Goal: Task Accomplishment & Management: Use online tool/utility

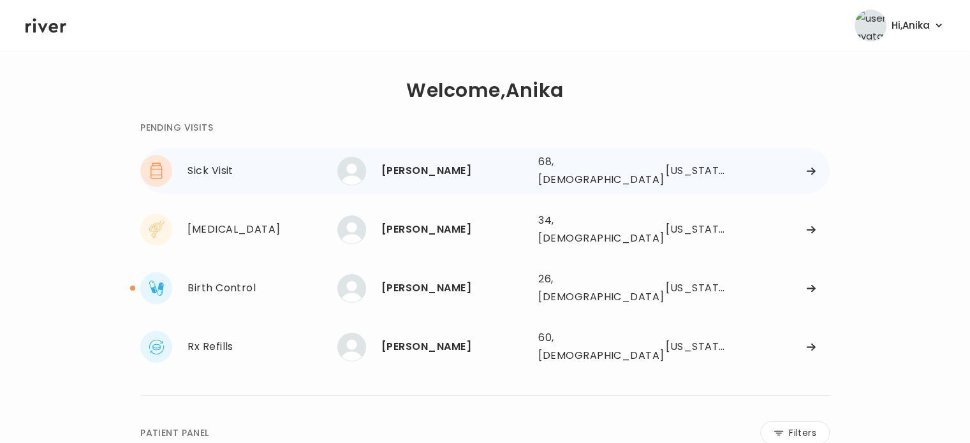
click at [443, 168] on div "[PERSON_NAME]" at bounding box center [454, 171] width 147 height 18
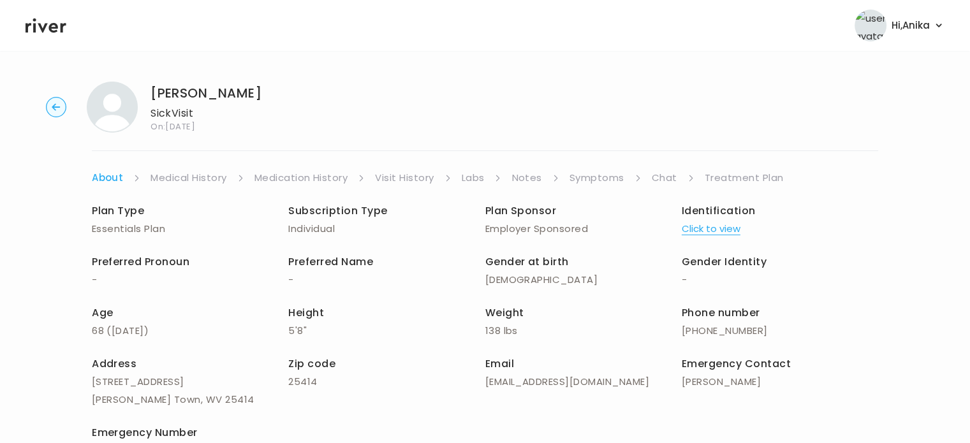
click at [703, 229] on button "Click to view" at bounding box center [711, 229] width 59 height 18
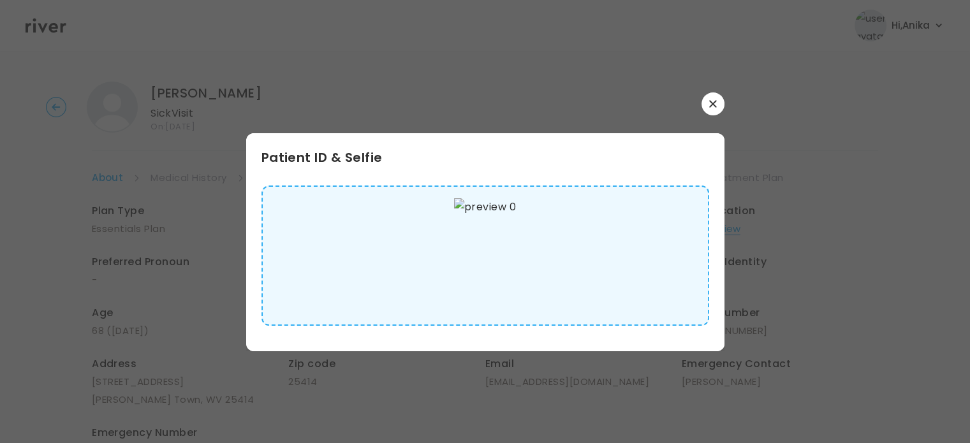
click at [706, 112] on button "button" at bounding box center [712, 103] width 23 height 23
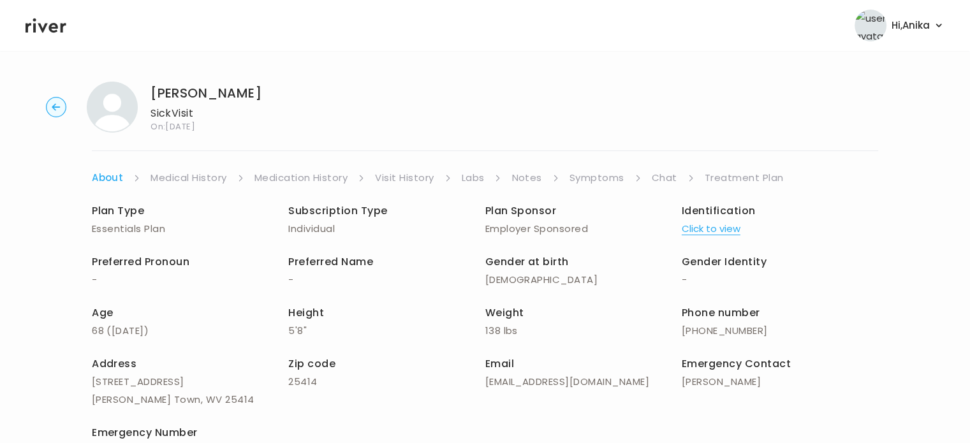
click at [180, 177] on link "Medical History" at bounding box center [188, 178] width 76 height 18
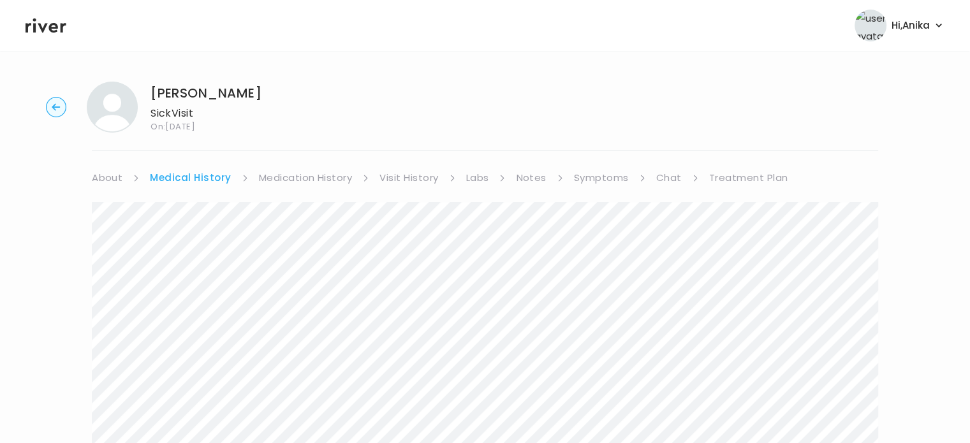
click at [281, 180] on link "Medication History" at bounding box center [306, 178] width 94 height 18
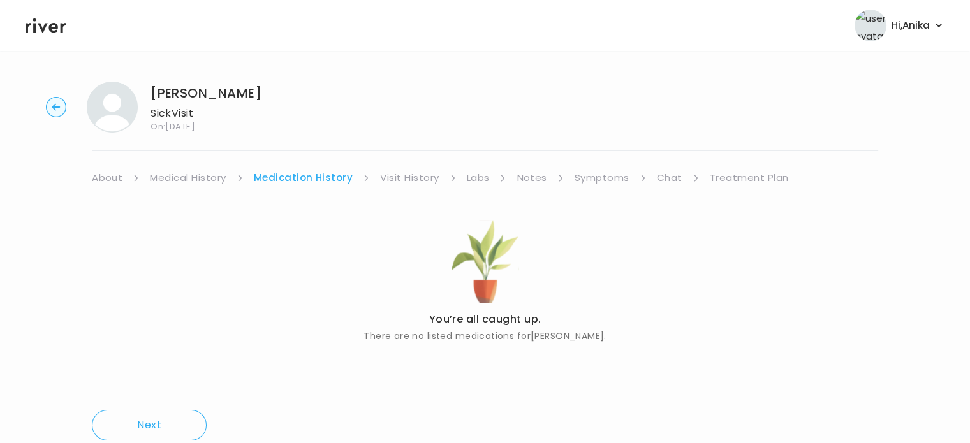
click at [392, 174] on link "Visit History" at bounding box center [409, 178] width 59 height 18
click at [466, 174] on link "Labs" at bounding box center [476, 178] width 23 height 18
click at [535, 180] on link "Notes" at bounding box center [528, 178] width 30 height 18
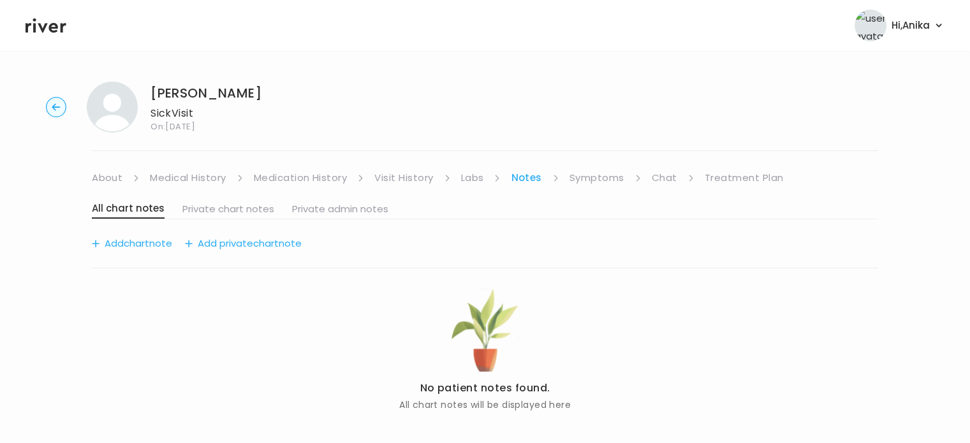
click at [594, 178] on link "Symptoms" at bounding box center [596, 178] width 55 height 18
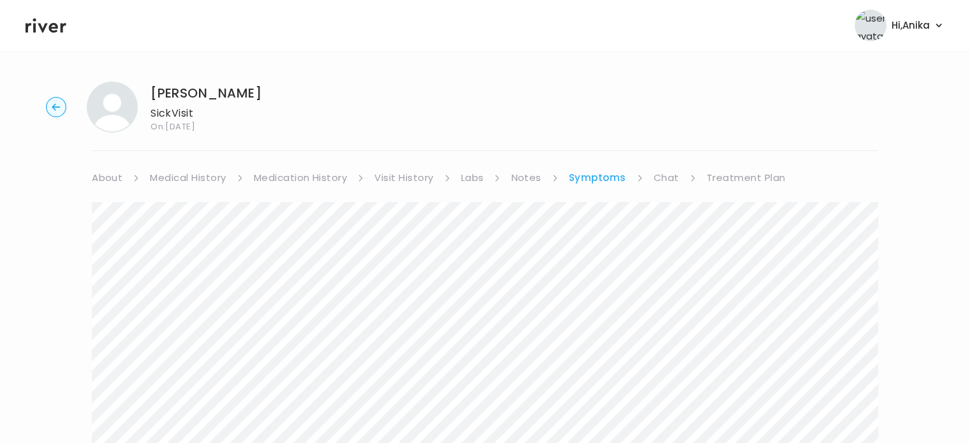
click at [204, 177] on link "Medical History" at bounding box center [188, 178] width 76 height 18
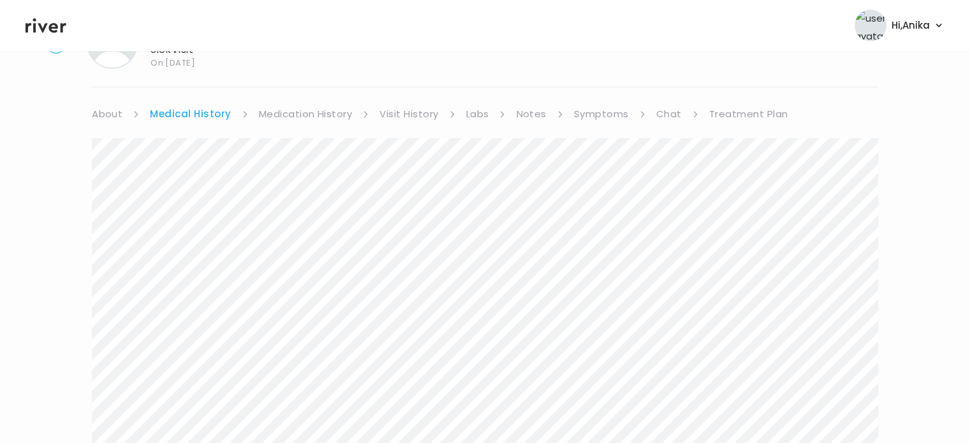
scroll to position [54, 0]
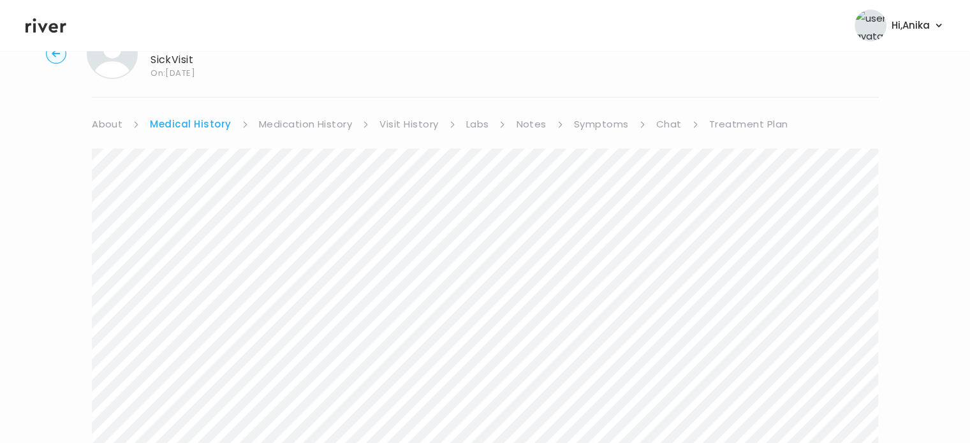
click at [319, 120] on link "Medication History" at bounding box center [306, 124] width 94 height 18
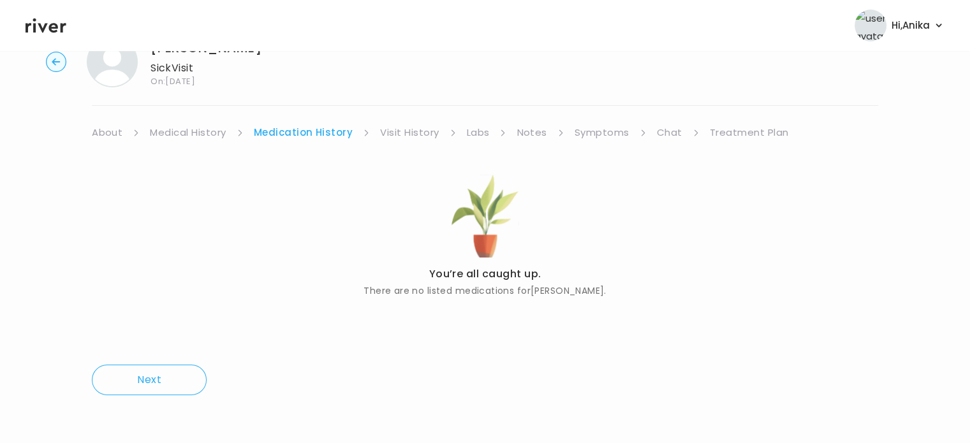
click at [411, 135] on link "Visit History" at bounding box center [409, 133] width 59 height 18
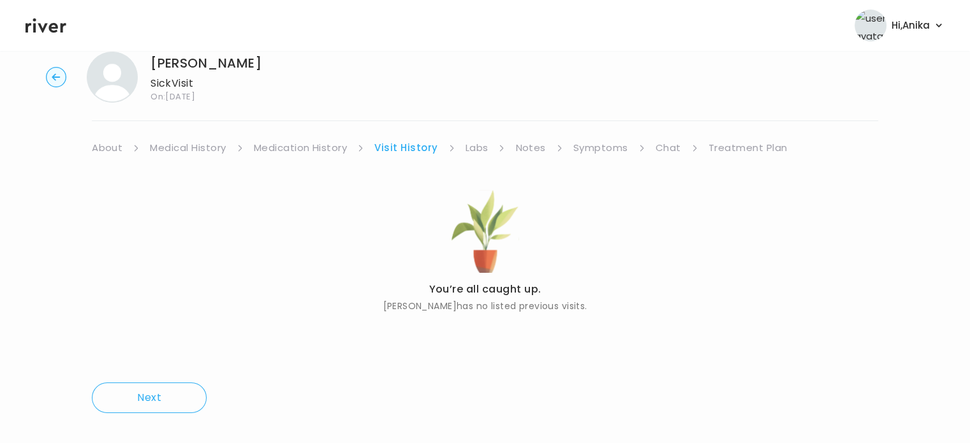
click at [474, 146] on link "Labs" at bounding box center [476, 148] width 23 height 18
click at [523, 147] on link "Notes" at bounding box center [528, 148] width 30 height 18
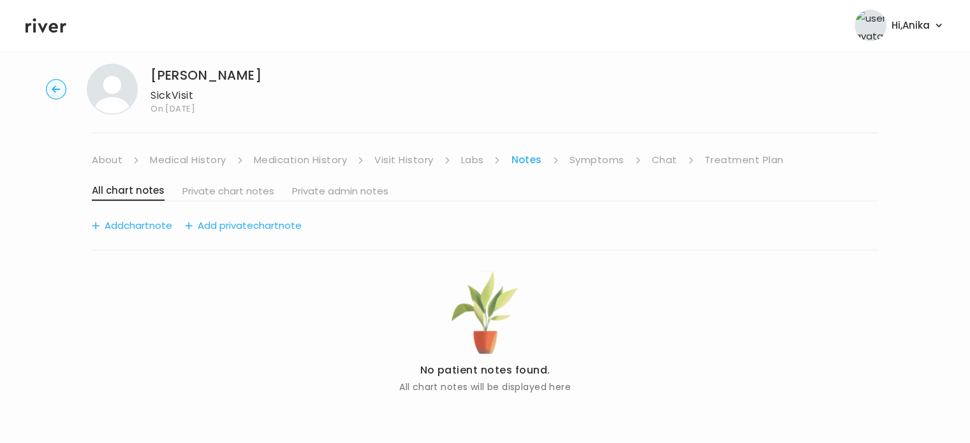
scroll to position [17, 0]
click at [594, 157] on link "Symptoms" at bounding box center [596, 161] width 55 height 18
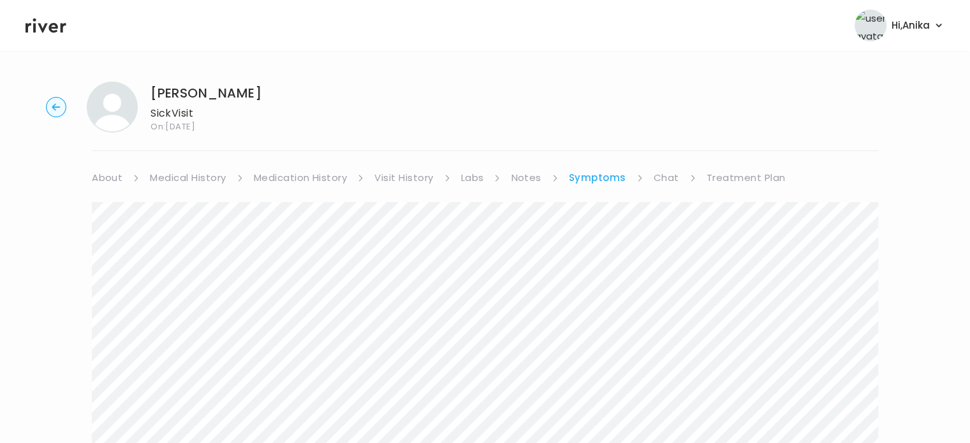
click at [741, 179] on link "Treatment Plan" at bounding box center [745, 178] width 79 height 18
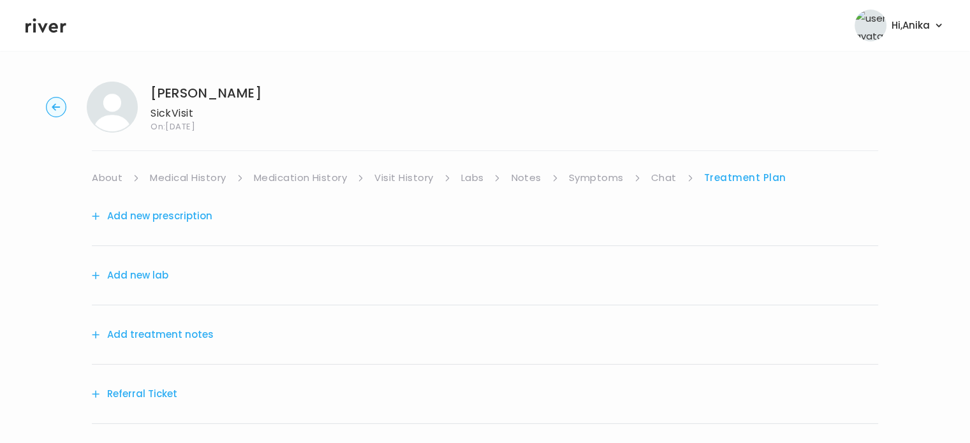
click at [186, 333] on button "Add treatment notes" at bounding box center [153, 335] width 122 height 18
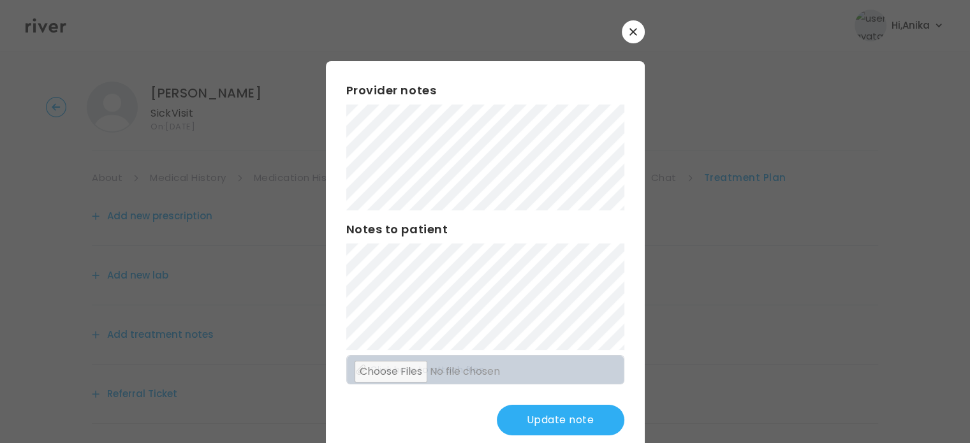
click at [331, 173] on div "Provider notes Notes to patient Click here to attach files Update note" at bounding box center [485, 258] width 319 height 395
click at [544, 420] on button "Update note" at bounding box center [561, 420] width 128 height 31
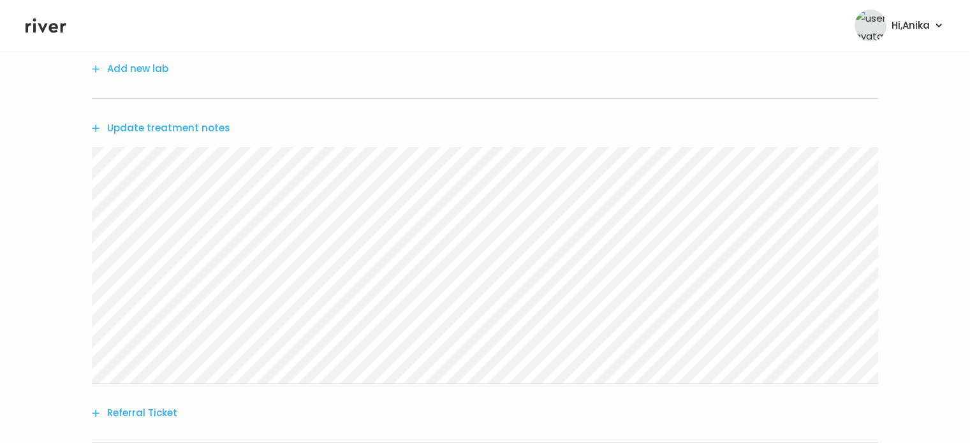
scroll to position [204, 0]
click at [159, 71] on button "Add new lab" at bounding box center [130, 71] width 77 height 18
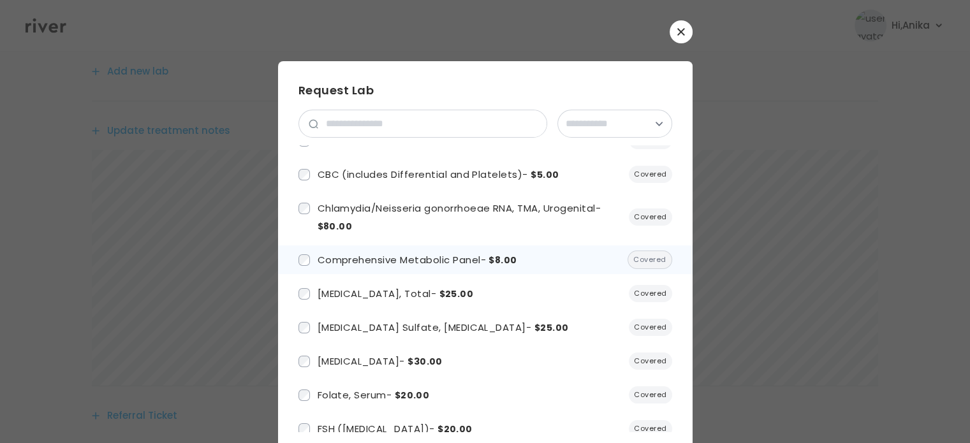
scroll to position [66, 0]
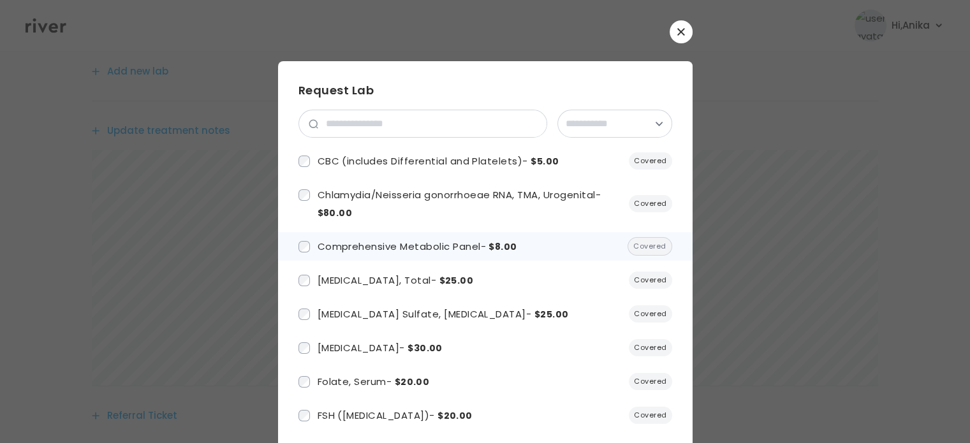
click at [405, 252] on span "Comprehensive Metabolic Panel - $8.00" at bounding box center [417, 246] width 200 height 13
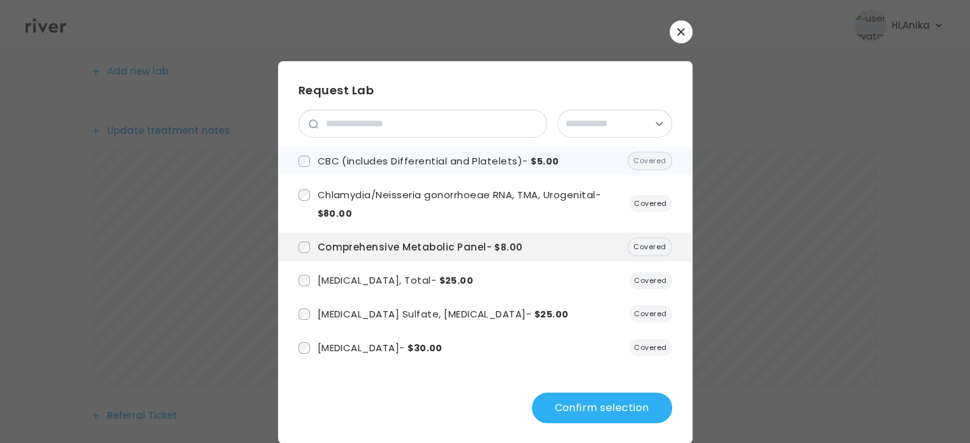
click at [398, 156] on span "CBC (includes Differential and Platelets) - $5.00" at bounding box center [438, 160] width 242 height 13
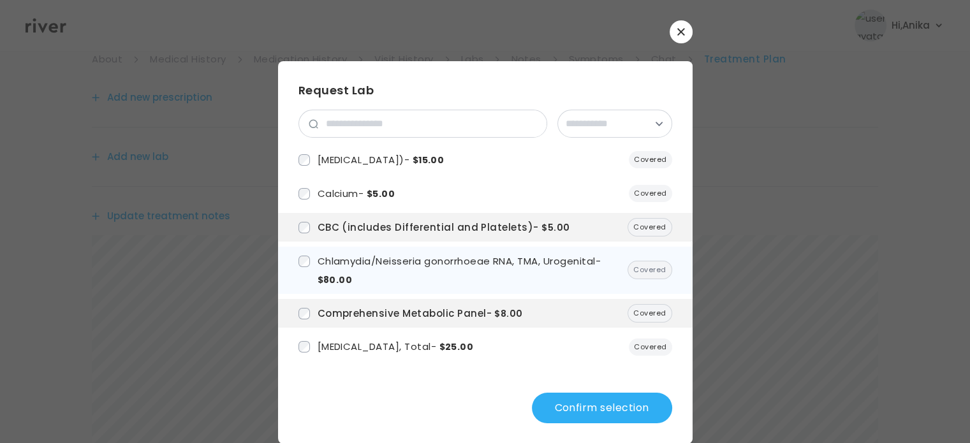
scroll to position [89, 0]
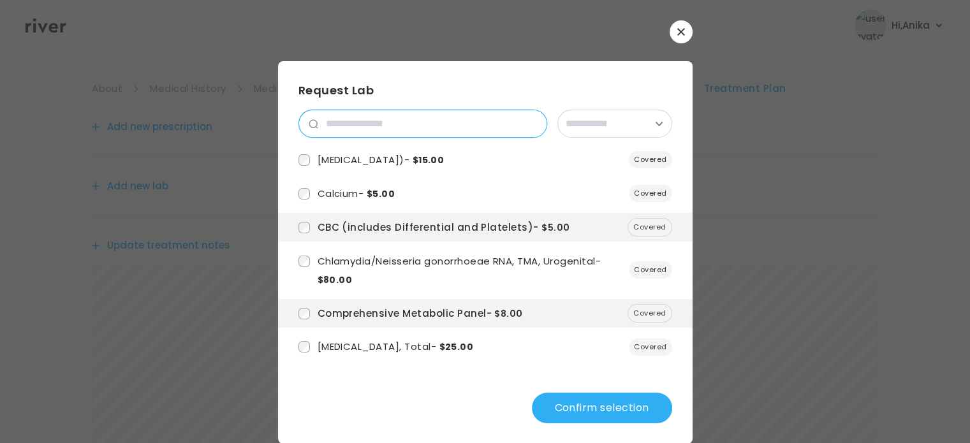
click at [416, 128] on input "search" at bounding box center [432, 123] width 228 height 27
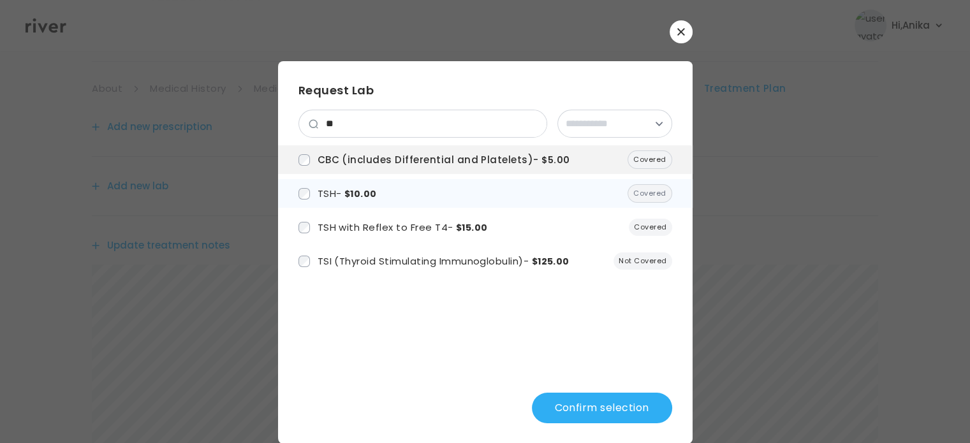
click at [350, 194] on span "$10.00" at bounding box center [360, 193] width 33 height 13
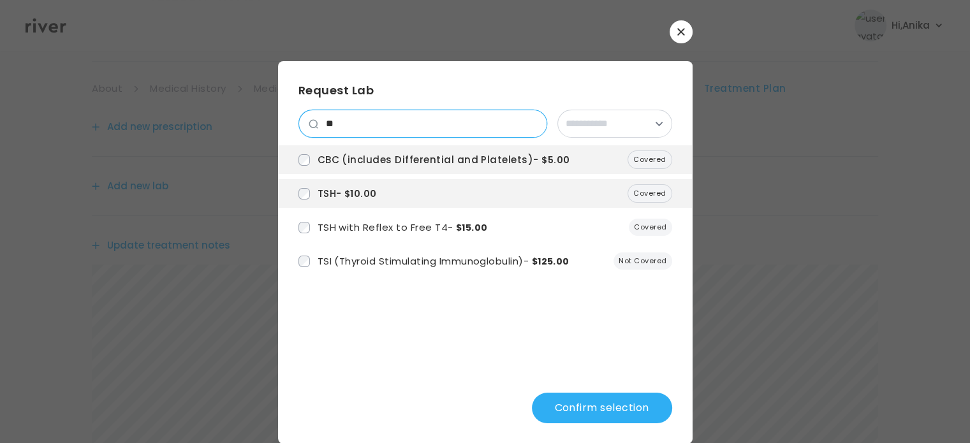
drag, startPoint x: 364, startPoint y: 119, endPoint x: 321, endPoint y: 126, distance: 43.2
click at [321, 126] on input "**" at bounding box center [432, 123] width 228 height 27
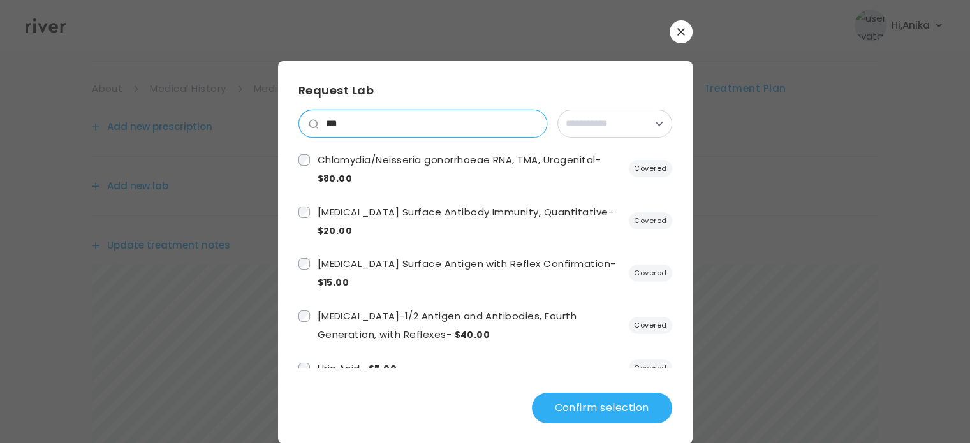
paste input "**********"
type input "**********"
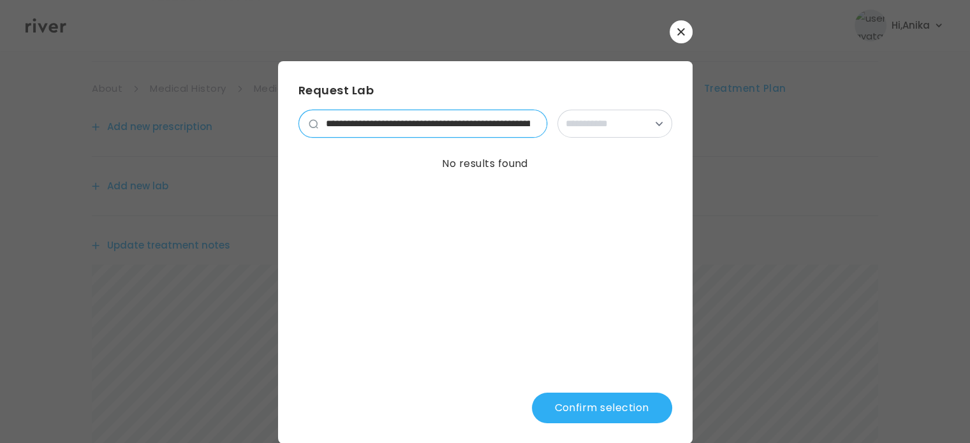
scroll to position [0, 12514]
click at [528, 121] on input "search" at bounding box center [432, 123] width 228 height 27
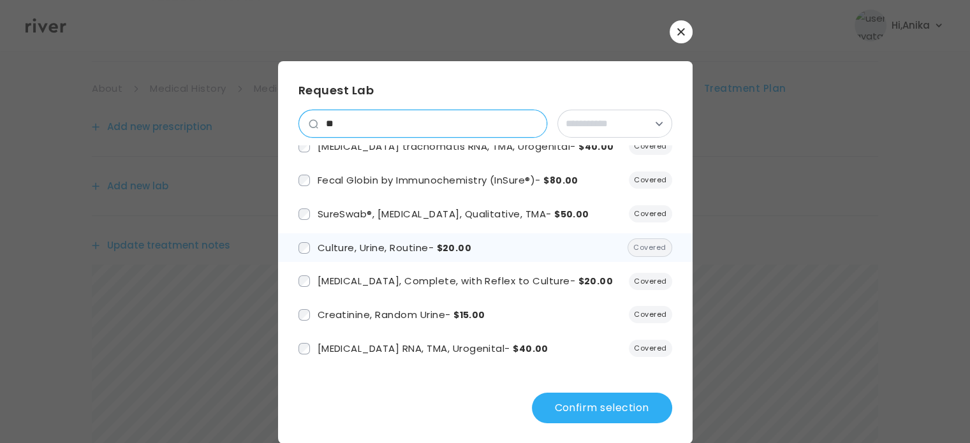
scroll to position [291, 0]
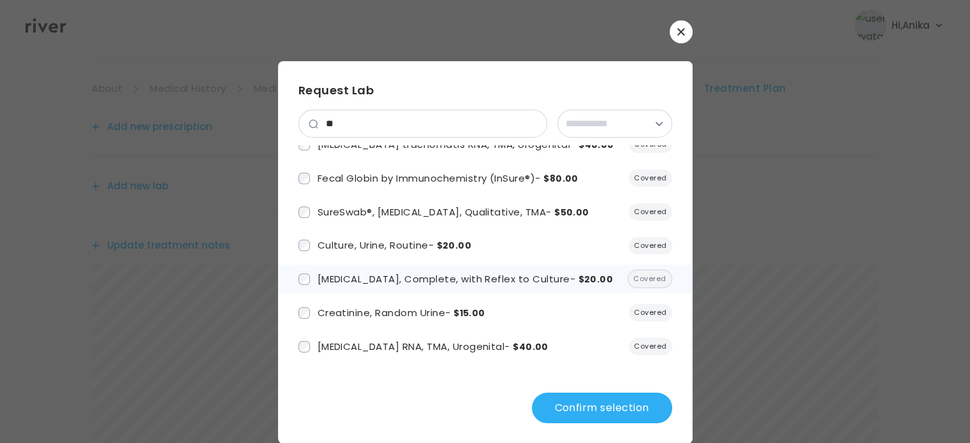
click at [345, 286] on span "[MEDICAL_DATA], Complete, with Reflex to Culture - $20.00" at bounding box center [465, 278] width 296 height 13
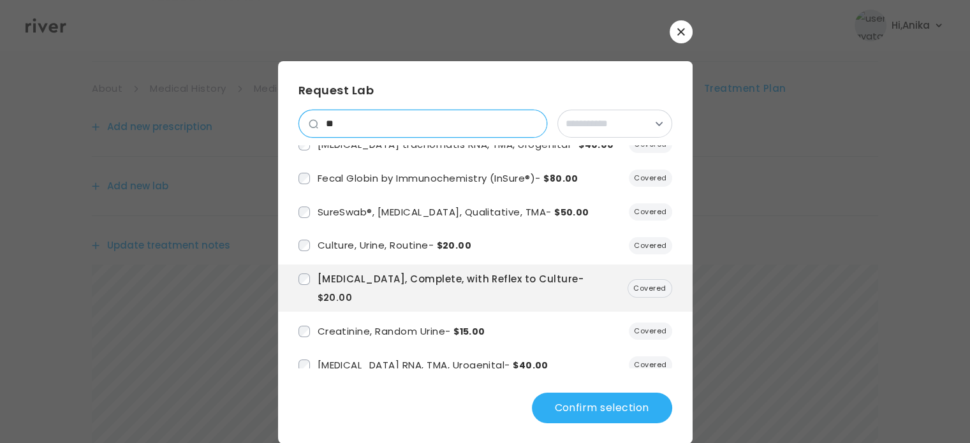
drag, startPoint x: 333, startPoint y: 124, endPoint x: 319, endPoint y: 124, distance: 13.4
click at [319, 124] on input "**" at bounding box center [432, 123] width 228 height 27
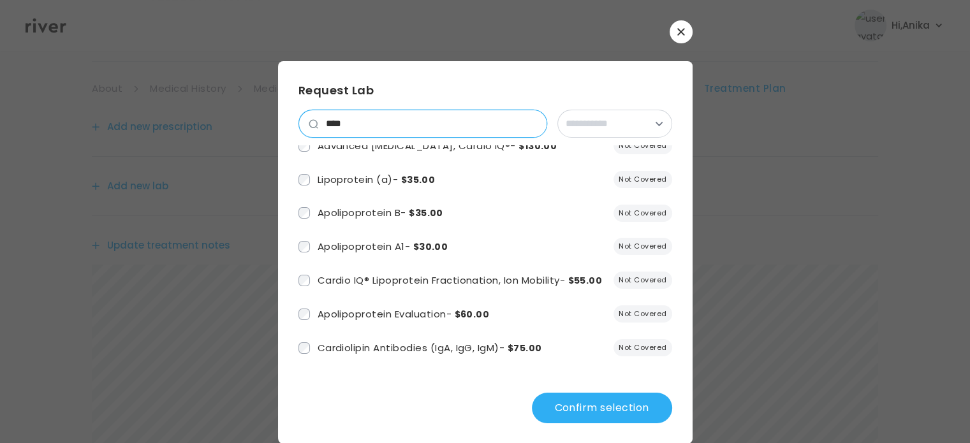
scroll to position [0, 0]
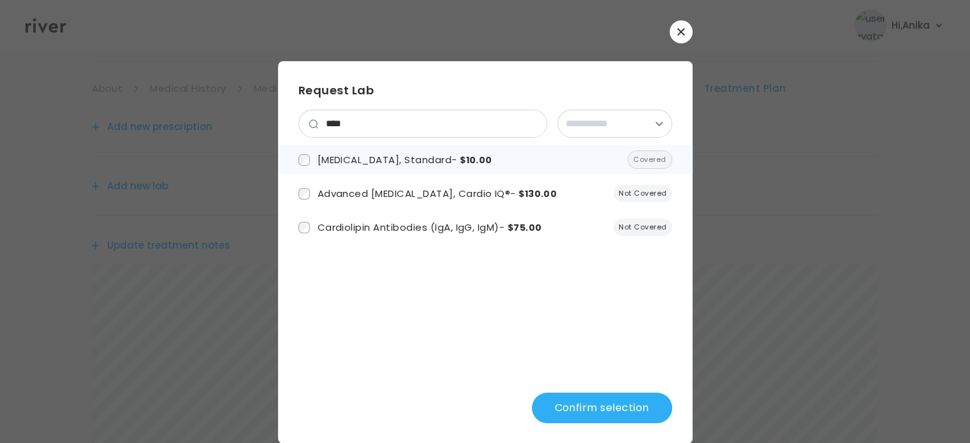
click at [324, 157] on span "[MEDICAL_DATA], Standard - $10.00" at bounding box center [404, 159] width 175 height 13
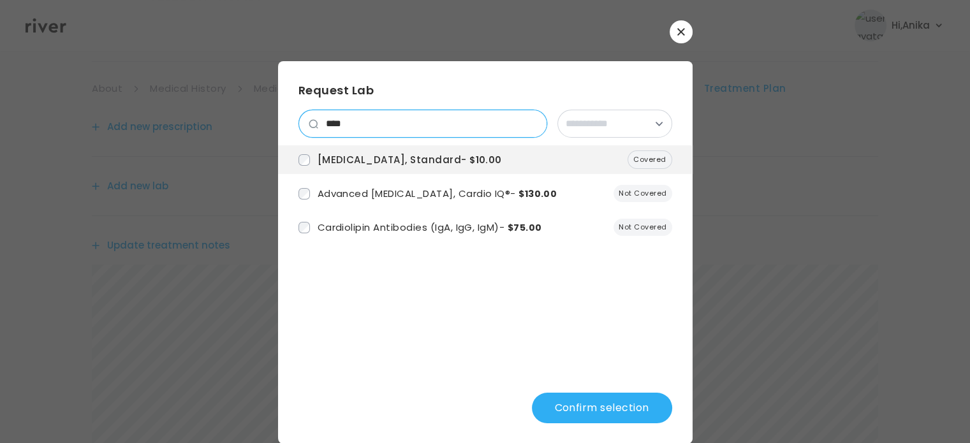
drag, startPoint x: 343, startPoint y: 121, endPoint x: 314, endPoint y: 127, distance: 29.3
click at [318, 127] on input "****" at bounding box center [432, 123] width 228 height 27
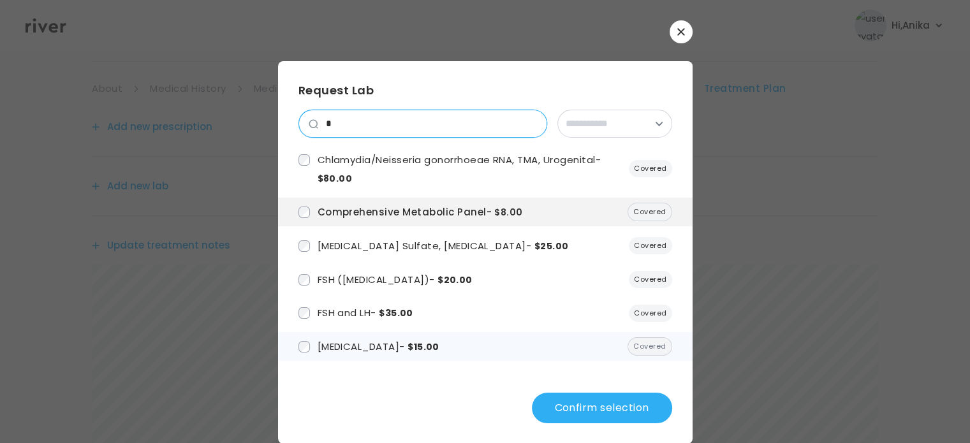
type input "*"
click at [344, 345] on span "[MEDICAL_DATA] - $15.00" at bounding box center [378, 346] width 122 height 13
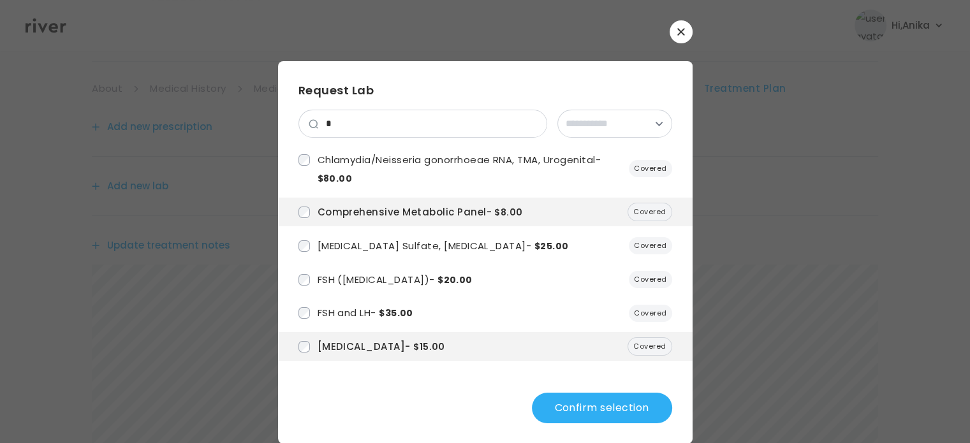
click at [585, 412] on button "Confirm selection" at bounding box center [602, 408] width 140 height 31
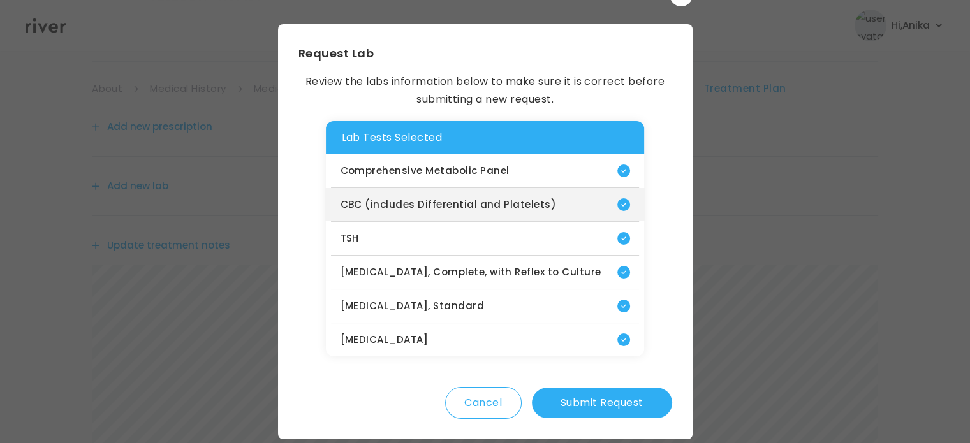
scroll to position [52, 0]
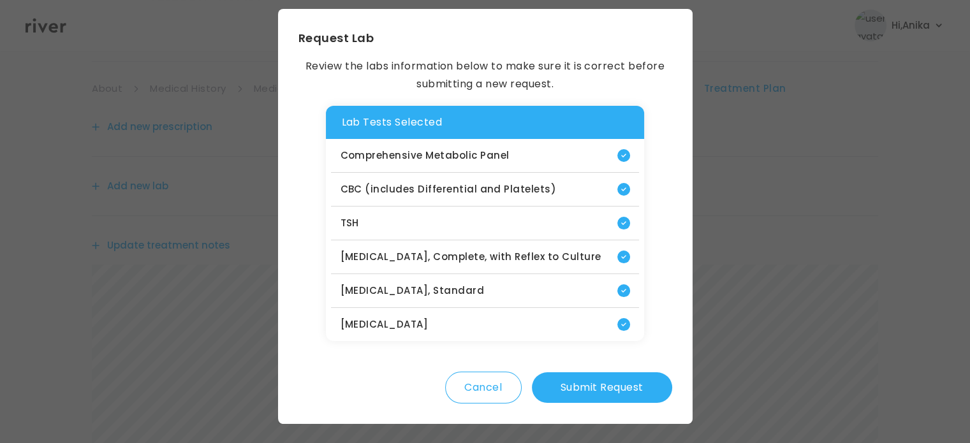
click at [580, 384] on button "Submit Request" at bounding box center [602, 387] width 140 height 31
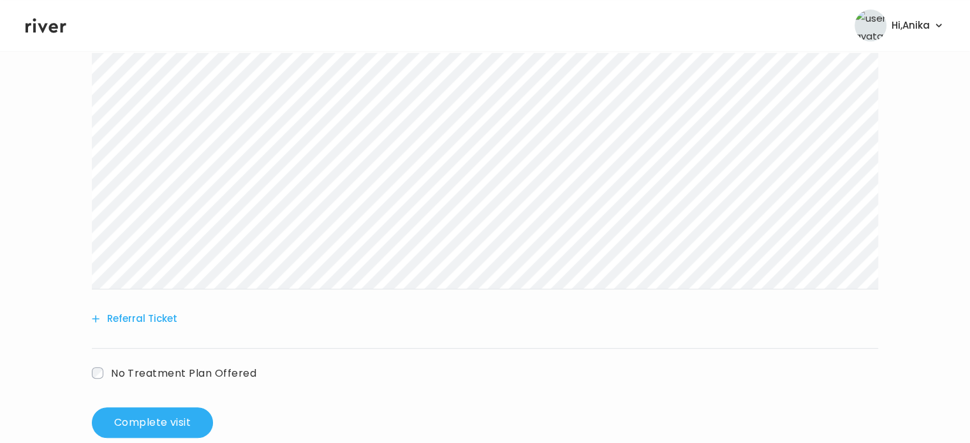
scroll to position [530, 0]
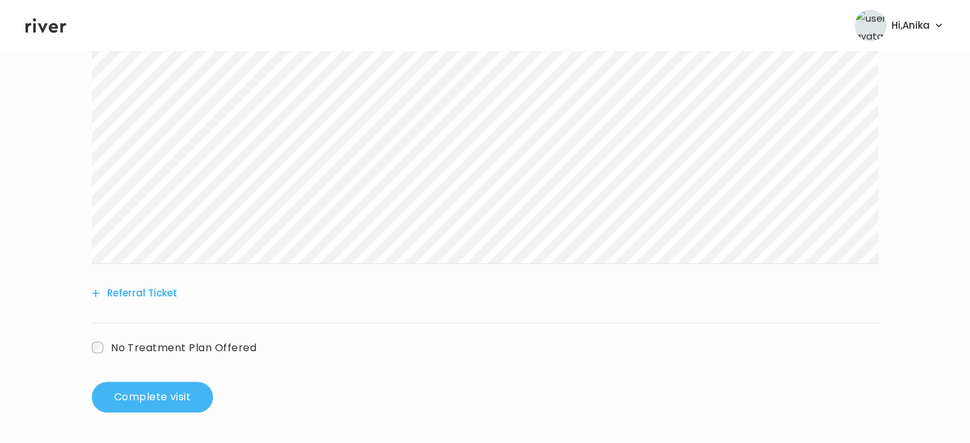
click at [168, 391] on button "Complete visit" at bounding box center [152, 397] width 121 height 31
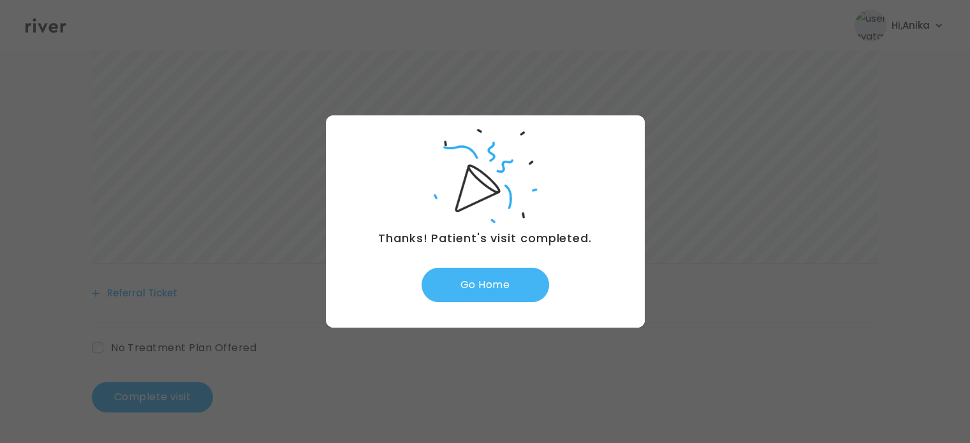
click at [488, 286] on button "Go Home" at bounding box center [485, 285] width 128 height 34
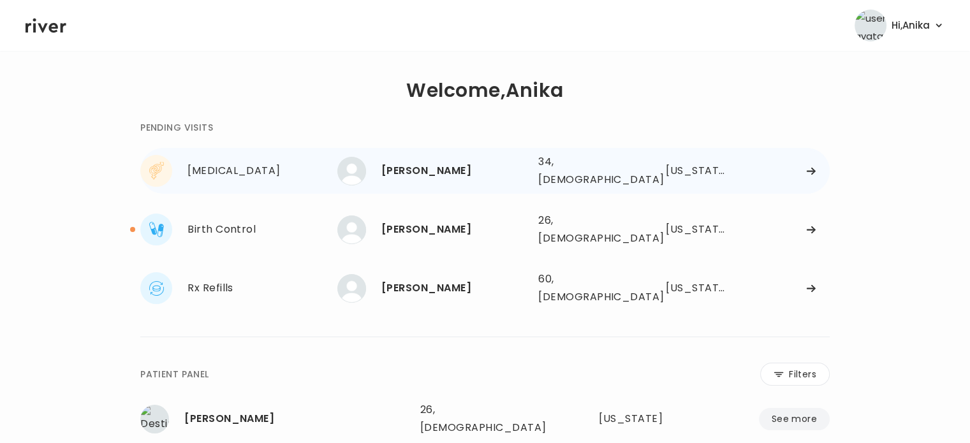
click at [470, 175] on div "[PERSON_NAME]" at bounding box center [454, 171] width 147 height 18
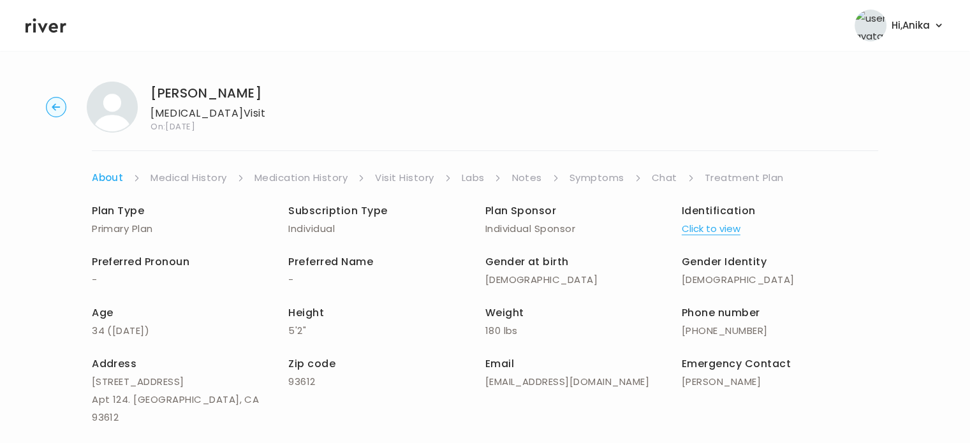
click at [657, 177] on link "Chat" at bounding box center [665, 178] width 26 height 18
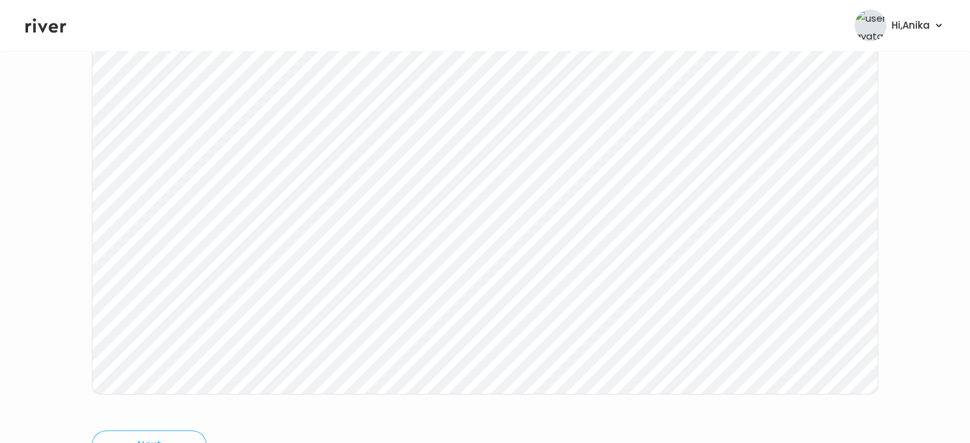
scroll to position [213, 0]
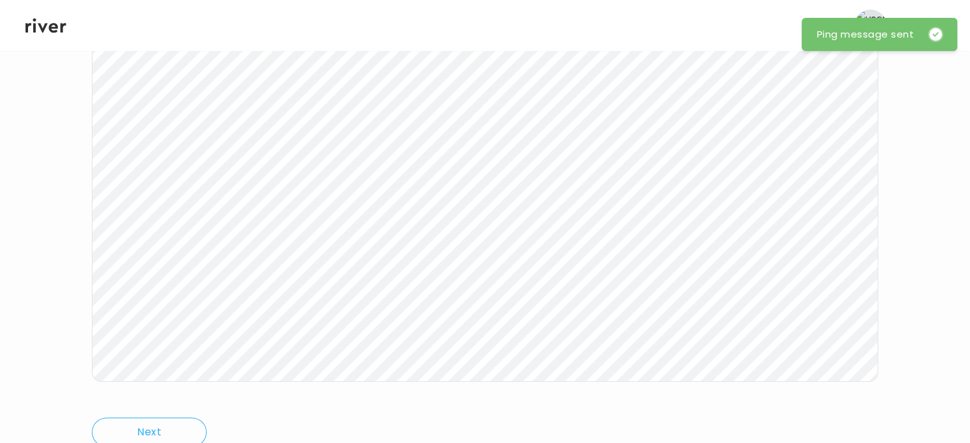
click at [55, 22] on icon at bounding box center [46, 25] width 41 height 19
